Goal: Task Accomplishment & Management: Manage account settings

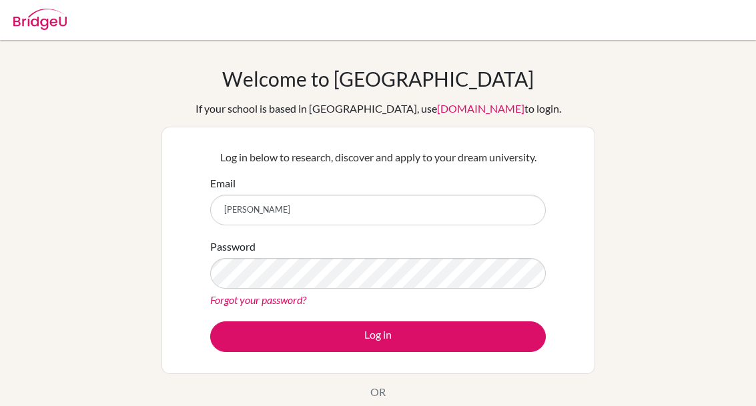
scroll to position [149, 0]
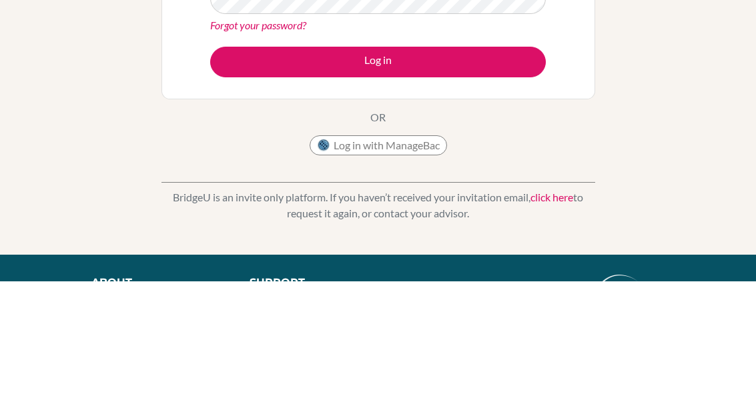
type input "[EMAIL_ADDRESS][DOMAIN_NAME]"
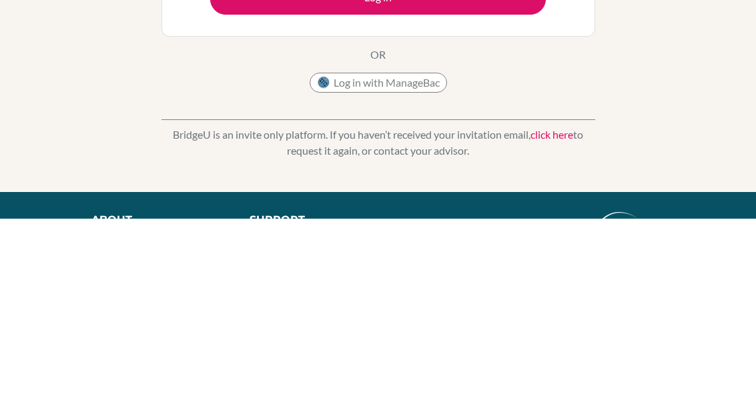
click at [436, 172] on button "Log in" at bounding box center [378, 187] width 336 height 31
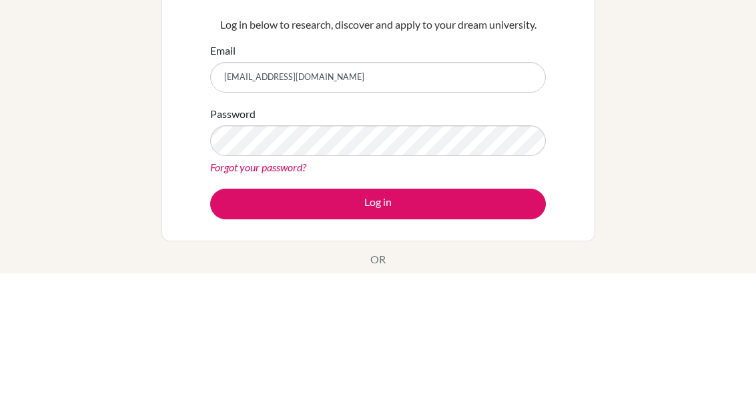
click at [526, 175] on form "Email yashnaandlaalchaudhary@gmail.com Password Forgot your password? Log in" at bounding box center [378, 263] width 336 height 177
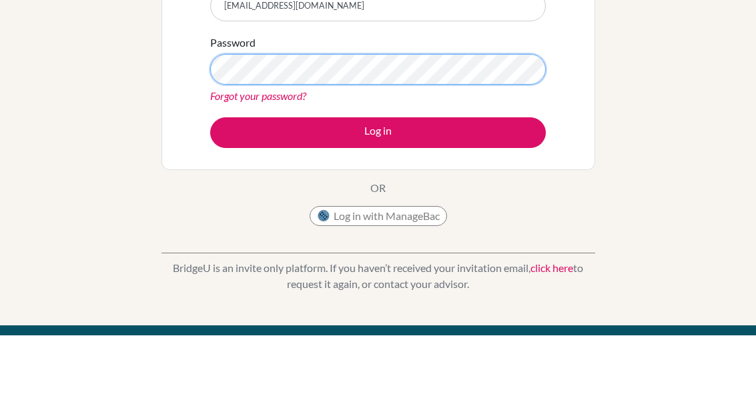
click at [472, 189] on button "Log in" at bounding box center [378, 204] width 336 height 31
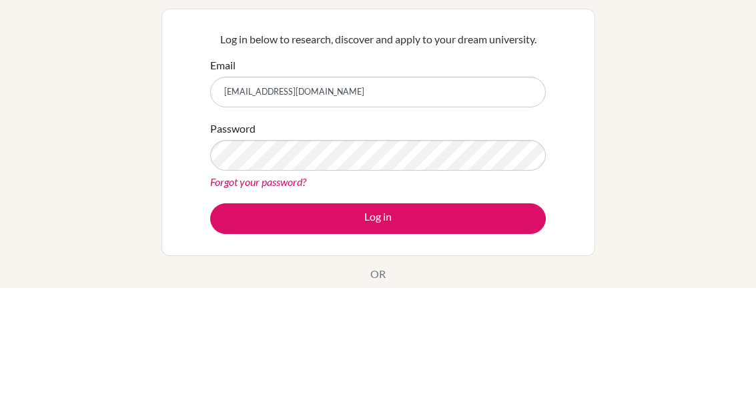
scroll to position [118, 0]
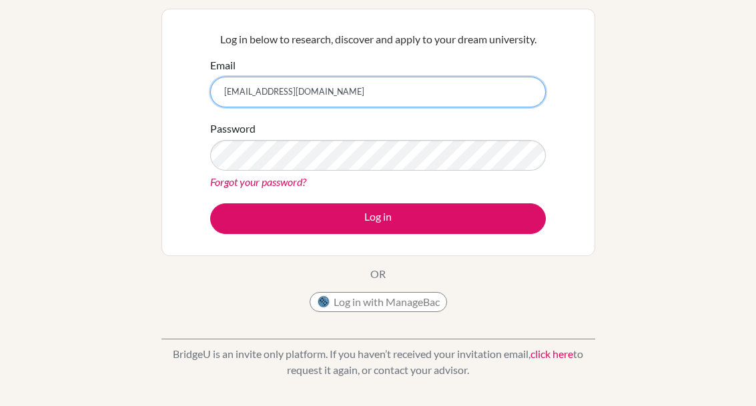
click at [378, 218] on button "Log in" at bounding box center [378, 219] width 336 height 31
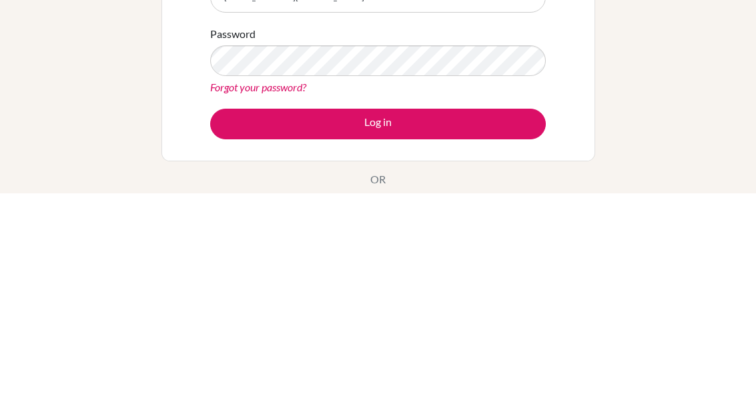
click at [438, 322] on button "Log in" at bounding box center [378, 337] width 336 height 31
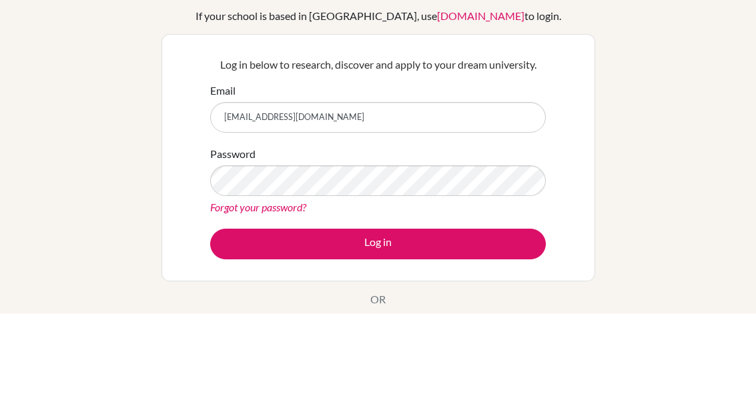
click at [619, 128] on div "Welcome to BridgeU If your school is based in China, use app.bridge-u.com.cn to…" at bounding box center [378, 285] width 756 height 436
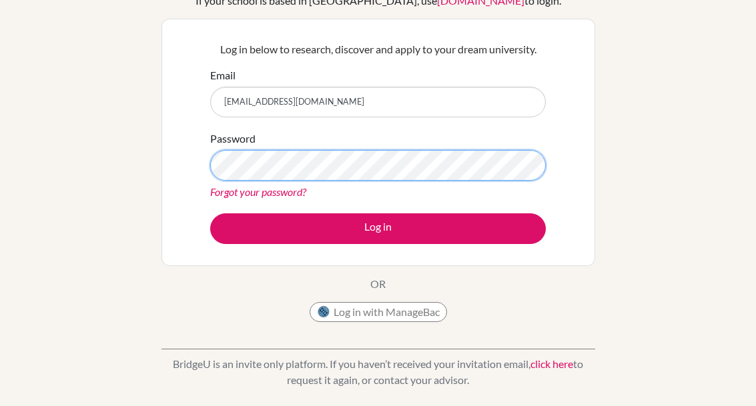
scroll to position [107, 0]
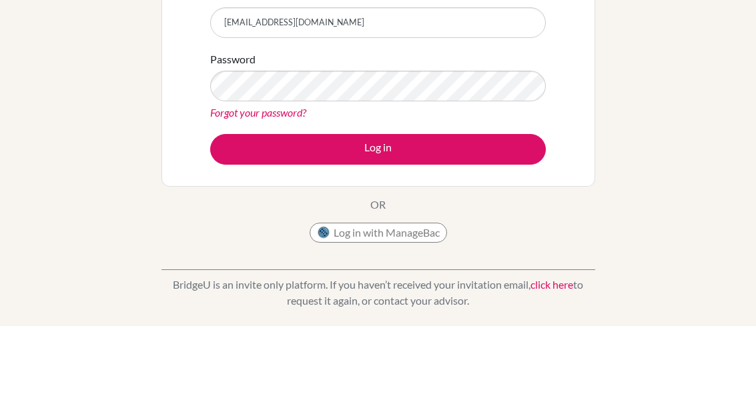
click at [409, 214] on button "Log in" at bounding box center [378, 229] width 336 height 31
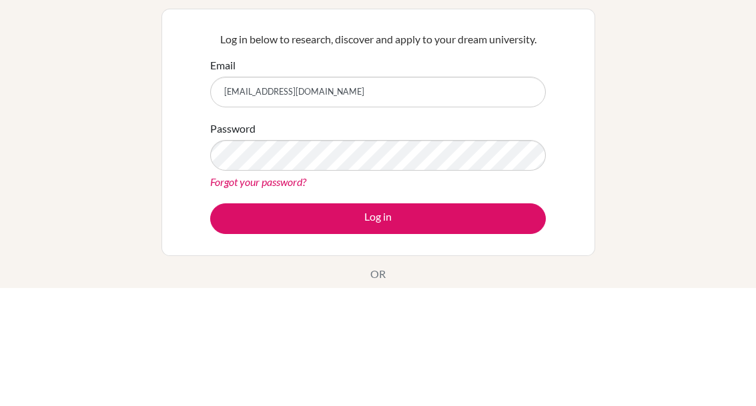
scroll to position [118, 0]
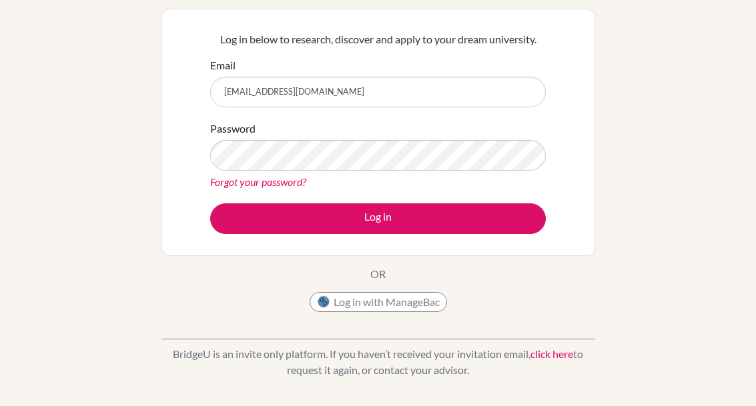
click at [448, 229] on button "Log in" at bounding box center [378, 219] width 336 height 31
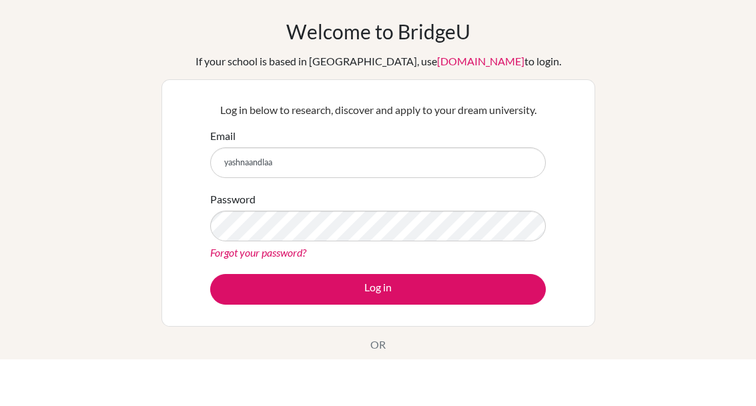
type input "yashnaandla"
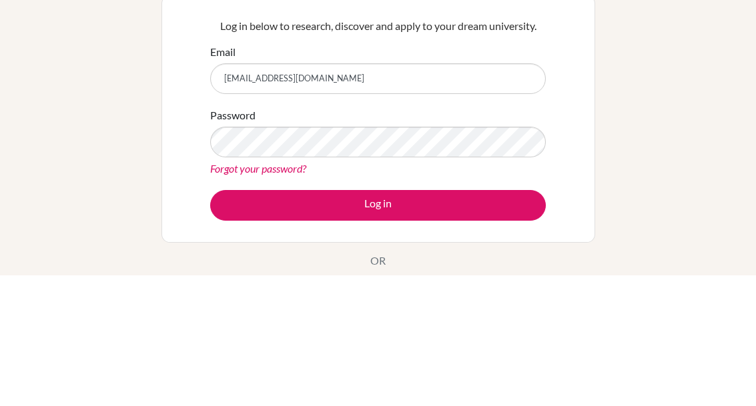
type input "[EMAIL_ADDRESS][DOMAIN_NAME]"
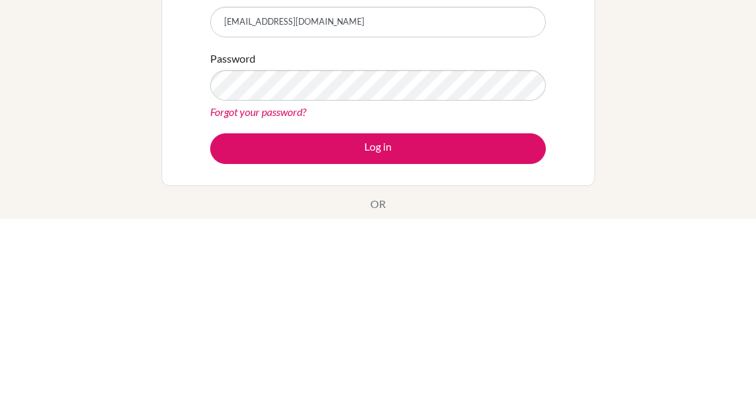
click at [412, 322] on button "Log in" at bounding box center [378, 337] width 336 height 31
